Goal: Transaction & Acquisition: Purchase product/service

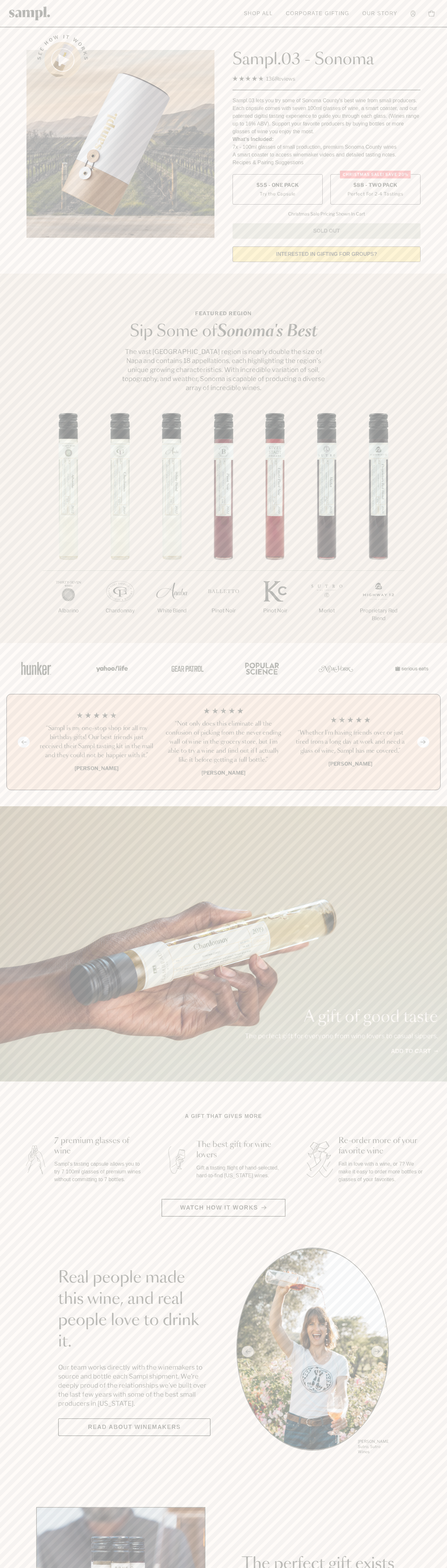
click at [375, 186] on span "$88 - Two Pack" at bounding box center [375, 185] width 44 height 7
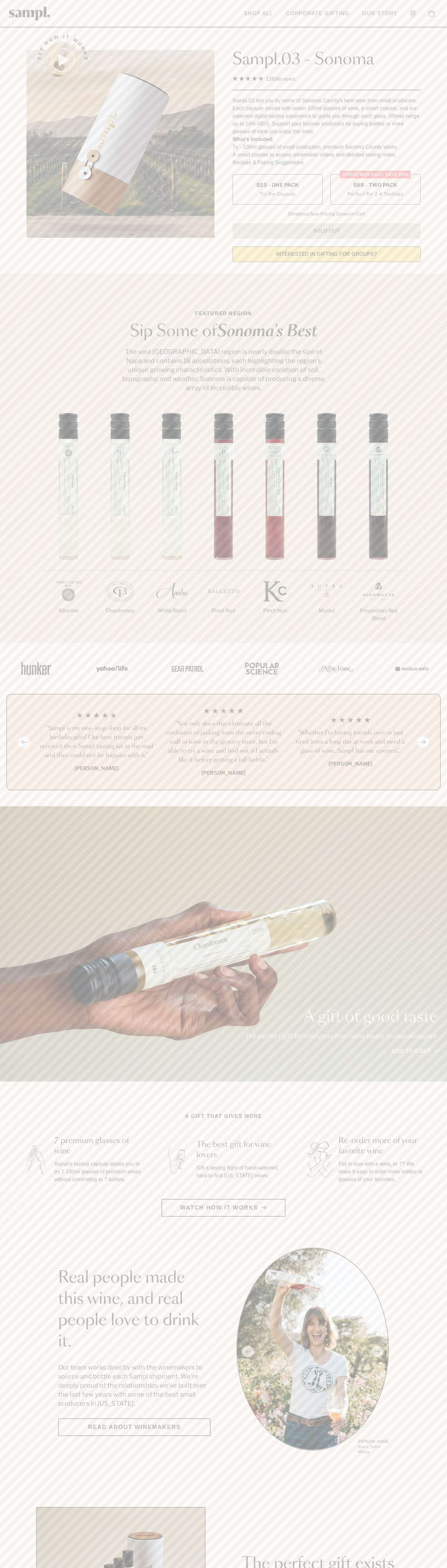
click at [224, 743] on h3 "“Not only does this eliminate all the confusion of picking from the never endin…" at bounding box center [223, 742] width 116 height 45
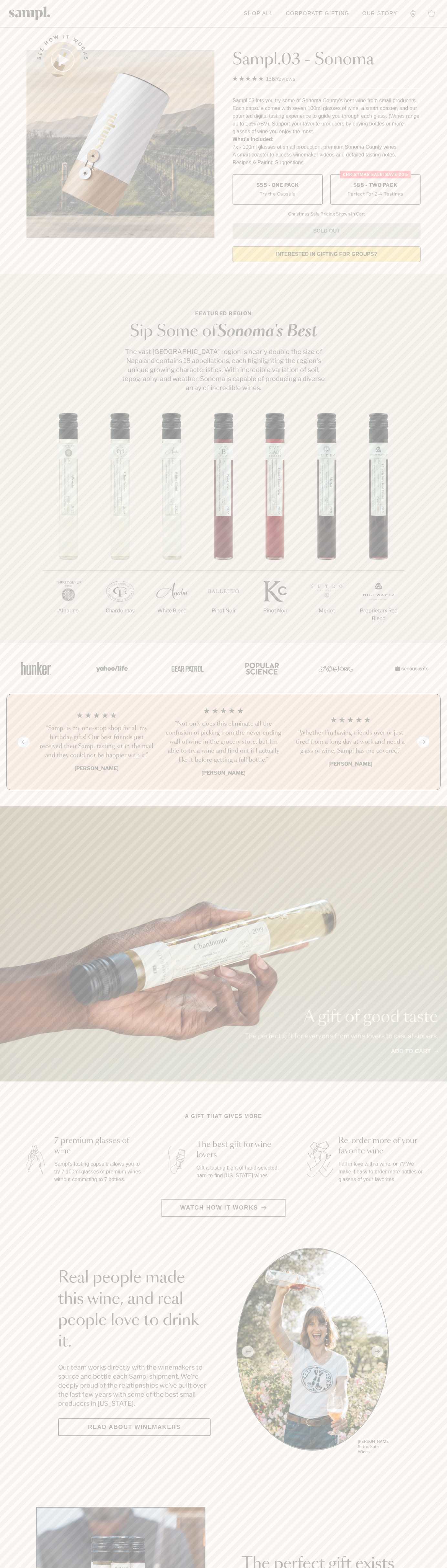
click at [409, 25] on header "Toggle navigation menu Shop All Corporate Gifting Our Story Account Story Shop …" at bounding box center [224, 13] width 447 height 27
click at [359, 1567] on html "Skip to main content Toggle navigation menu Shop All Corporate Gifting Our Stor…" at bounding box center [224, 1513] width 447 height 3026
click at [10, 1109] on main "See how it works Sampl.03 - Sonoma 4.9 Rated 4.9 out of 5 stars 136 Reviews Cli…" at bounding box center [224, 1438] width 447 height 2875
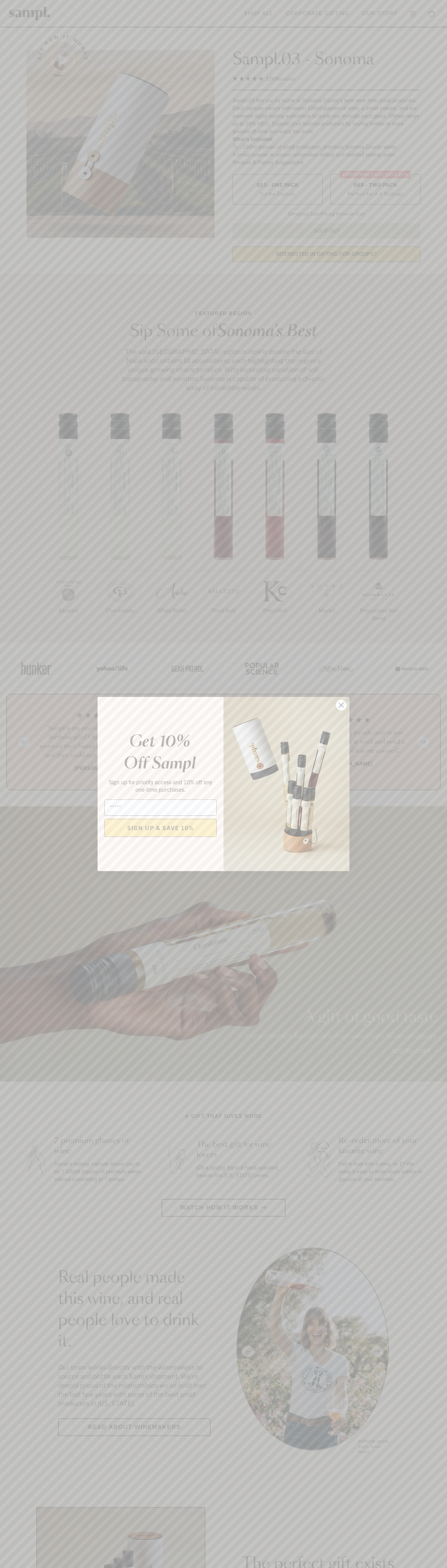
click at [341, 705] on icon "Close dialog" at bounding box center [341, 705] width 4 height 4
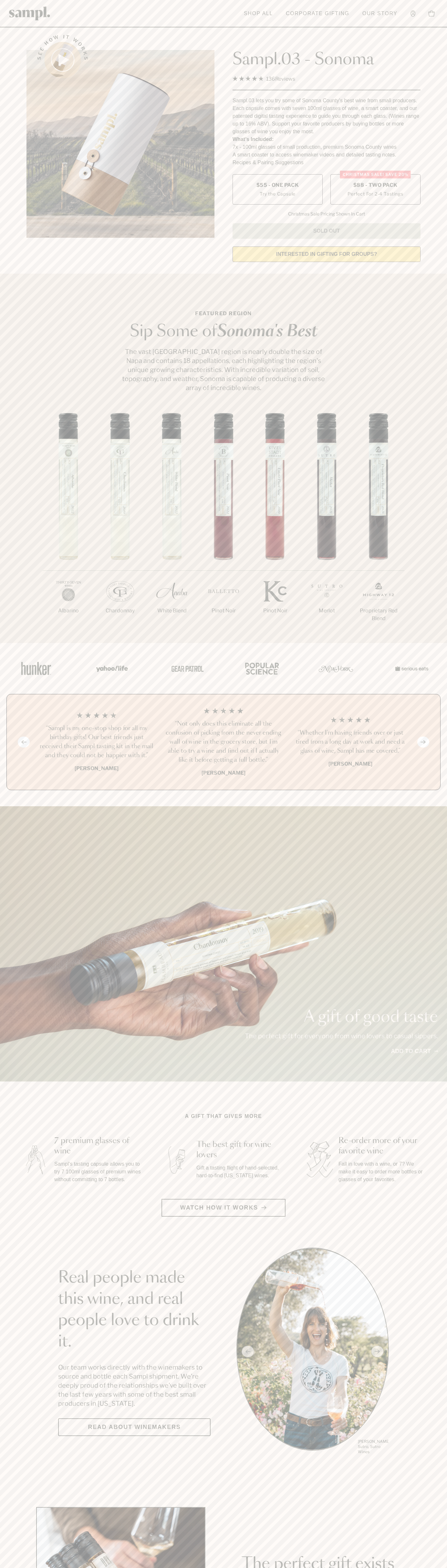
click at [375, 186] on span "$88 - Two Pack" at bounding box center [375, 185] width 44 height 7
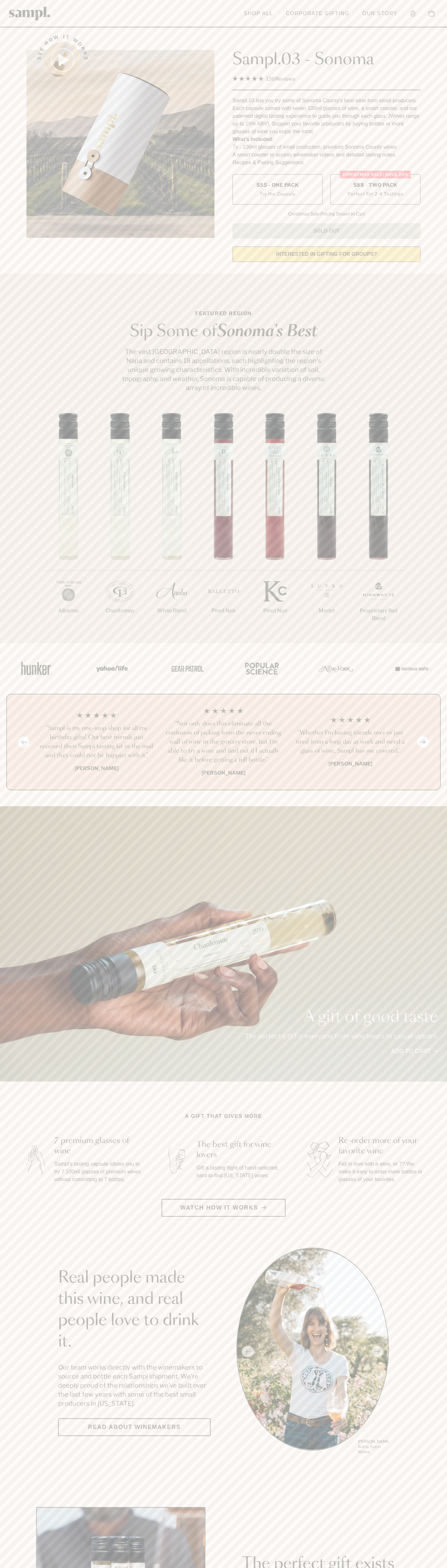
click at [224, 743] on h3 "“Not only does this eliminate all the confusion of picking from the never endin…" at bounding box center [223, 742] width 116 height 45
